Goal: Check status: Check status

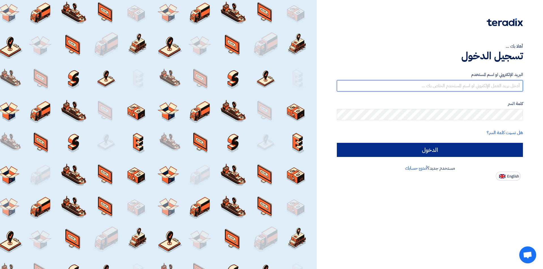
type input "[EMAIL_ADDRESS][PERSON_NAME][DOMAIN_NAME]"
click at [486, 147] on input "الدخول" at bounding box center [430, 150] width 186 height 14
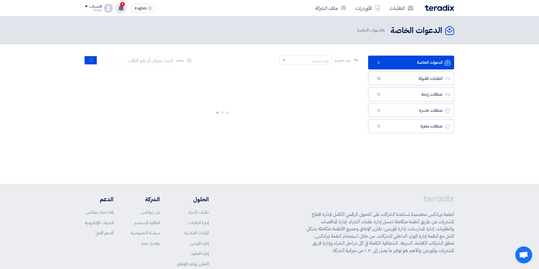
click at [121, 8] on use at bounding box center [121, 8] width 6 height 6
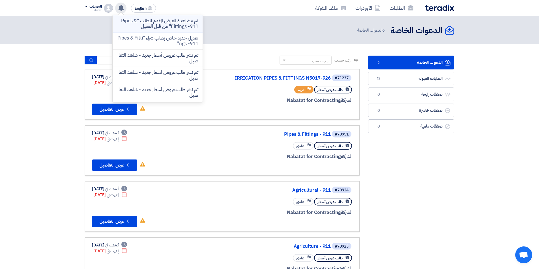
click at [154, 21] on p "تم مشاهدة العرض المقدم للطلب "Pipes & Fittings -911" من قبل العميل" at bounding box center [157, 23] width 81 height 11
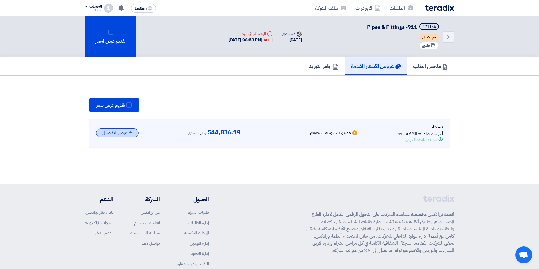
click at [131, 129] on button "عرض التفاصيل" at bounding box center [117, 133] width 42 height 9
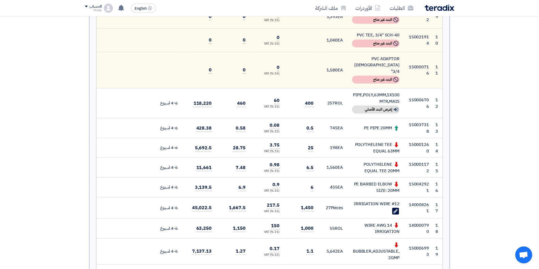
scroll to position [424, 0]
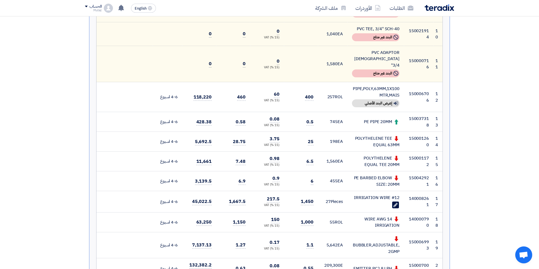
click at [367, 195] on div "IRRIGATION WIRE #12" at bounding box center [375, 198] width 47 height 7
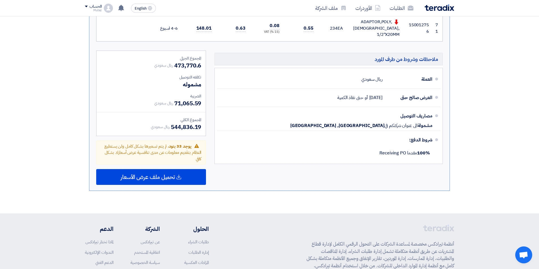
scroll to position [1901, 0]
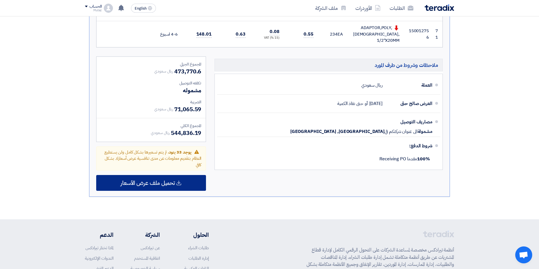
click at [169, 181] on span "تحميل ملف عرض الأسعار" at bounding box center [147, 183] width 54 height 5
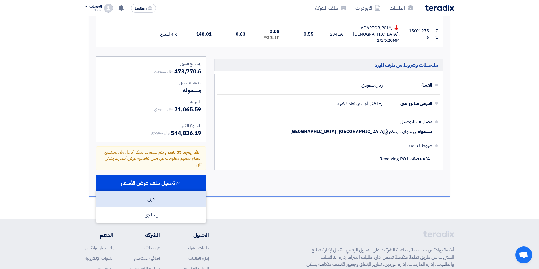
click at [165, 191] on div "عربي" at bounding box center [150, 199] width 109 height 16
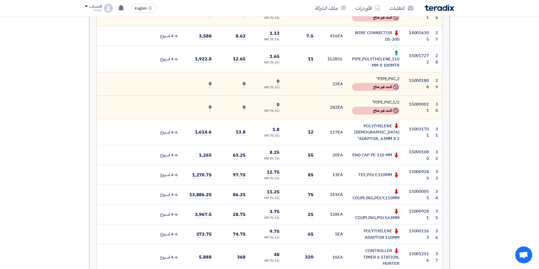
scroll to position [827, 0]
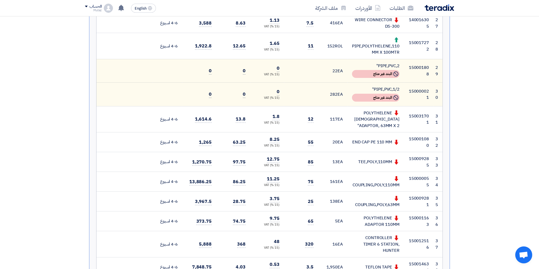
drag, startPoint x: 341, startPoint y: 217, endPoint x: 343, endPoint y: 224, distance: 7.3
click at [343, 258] on td "1,950 EA" at bounding box center [332, 268] width 29 height 20
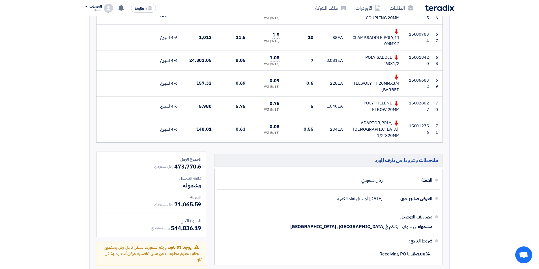
scroll to position [1788, 0]
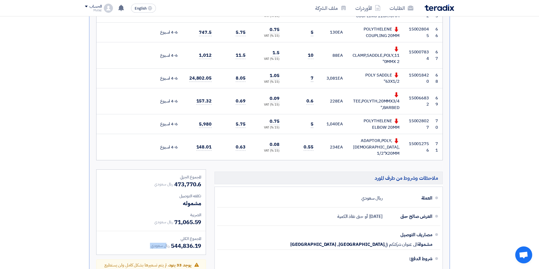
drag, startPoint x: 166, startPoint y: 193, endPoint x: 200, endPoint y: 194, distance: 34.2
click at [200, 242] on div "ريال سعودي 544,836.19" at bounding box center [176, 246] width 50 height 8
click at [200, 242] on span "544,836.19" at bounding box center [186, 246] width 30 height 8
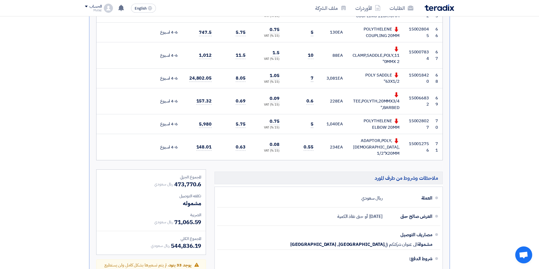
click at [185, 180] on span "473,770.6" at bounding box center [187, 184] width 27 height 8
click at [182, 242] on span "544,836.19" at bounding box center [186, 246] width 30 height 8
